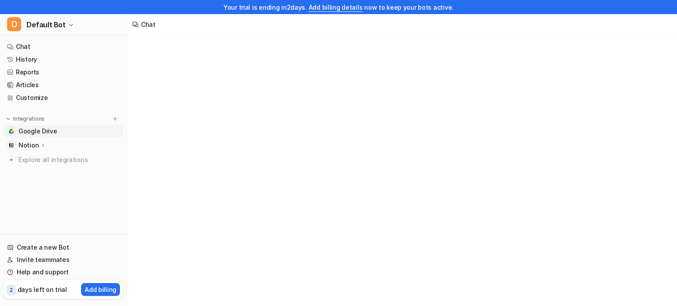
click at [56, 129] on link "Google Drive" at bounding box center [63, 131] width 119 height 12
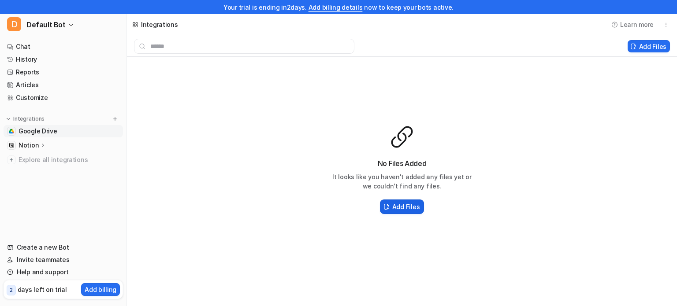
click at [396, 203] on h2 "Add Files" at bounding box center [405, 206] width 27 height 9
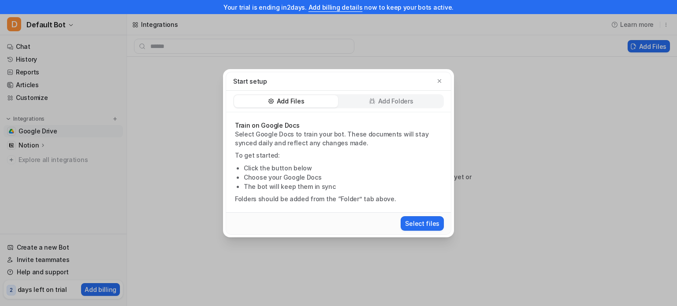
click at [412, 105] on p "Add Folders" at bounding box center [395, 101] width 35 height 9
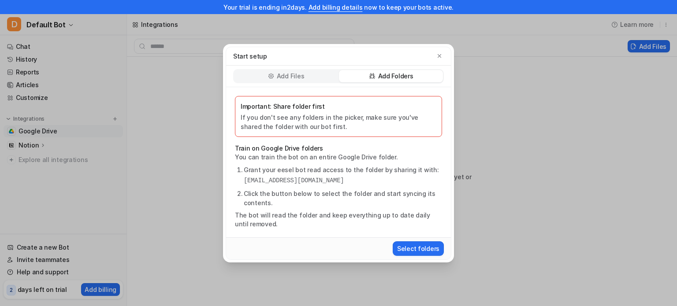
click at [307, 77] on div "Add Files" at bounding box center [286, 76] width 104 height 12
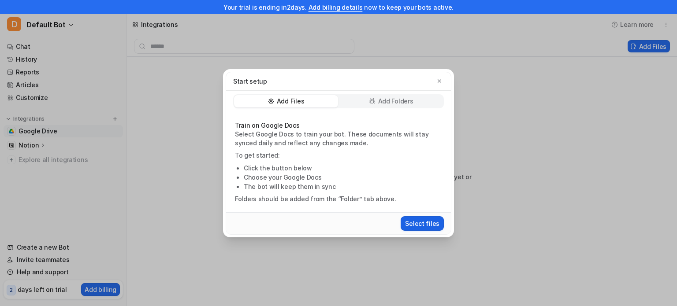
click at [430, 220] on button "Select files" at bounding box center [422, 223] width 43 height 15
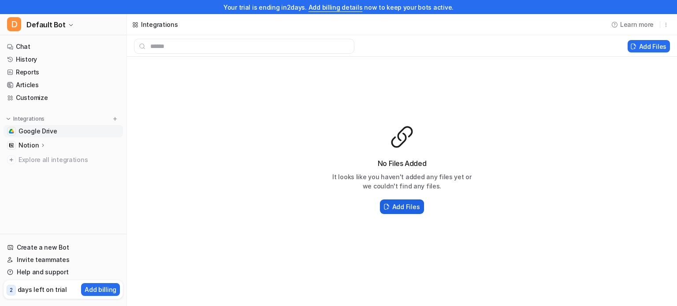
click at [395, 209] on h2 "Add Files" at bounding box center [405, 206] width 27 height 9
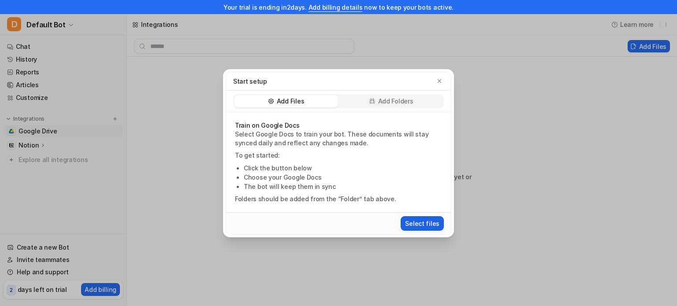
click at [426, 223] on button "Select files" at bounding box center [422, 223] width 43 height 15
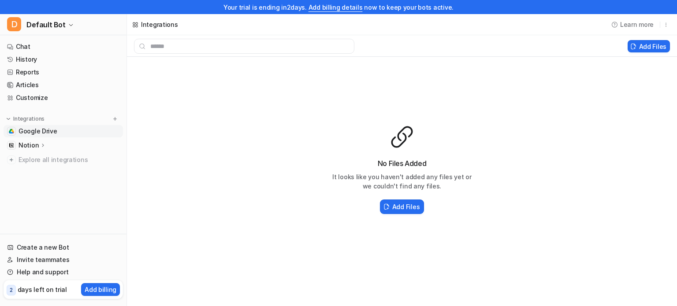
click at [640, 38] on div "Add Files" at bounding box center [402, 46] width 550 height 22
click at [589, 103] on div "No Files Added It looks like you haven't added any files yet or we couldn't fin…" at bounding box center [402, 170] width 550 height 227
click at [405, 206] on h2 "Add Files" at bounding box center [405, 206] width 27 height 9
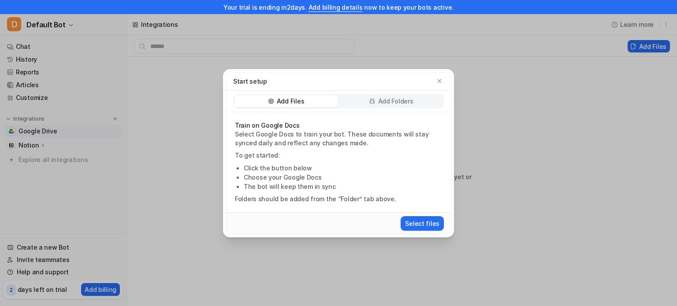
click at [419, 93] on div "Add Files Add Folders" at bounding box center [338, 102] width 225 height 22
click at [418, 94] on div "Add Files Add Folders" at bounding box center [338, 101] width 211 height 14
click at [418, 97] on div "Add Folders" at bounding box center [391, 101] width 104 height 12
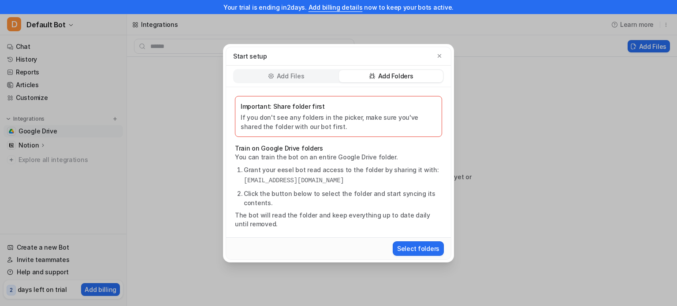
click at [259, 82] on div "Add Files" at bounding box center [286, 76] width 104 height 12
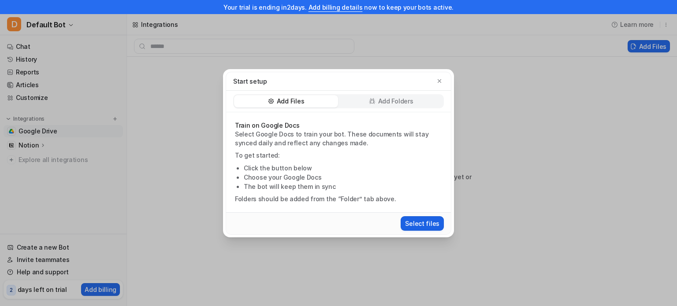
click at [407, 223] on button "Select files" at bounding box center [422, 223] width 43 height 15
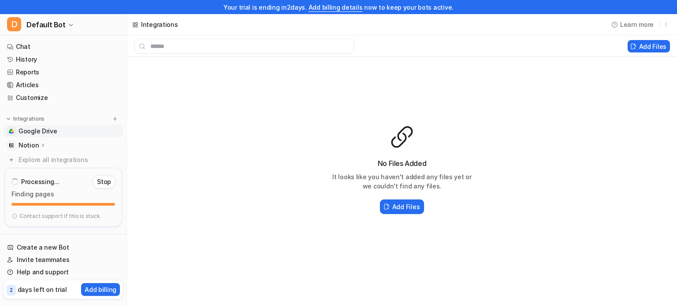
click at [34, 145] on p "Notion" at bounding box center [29, 145] width 20 height 9
